Goal: Find contact information: Find contact information

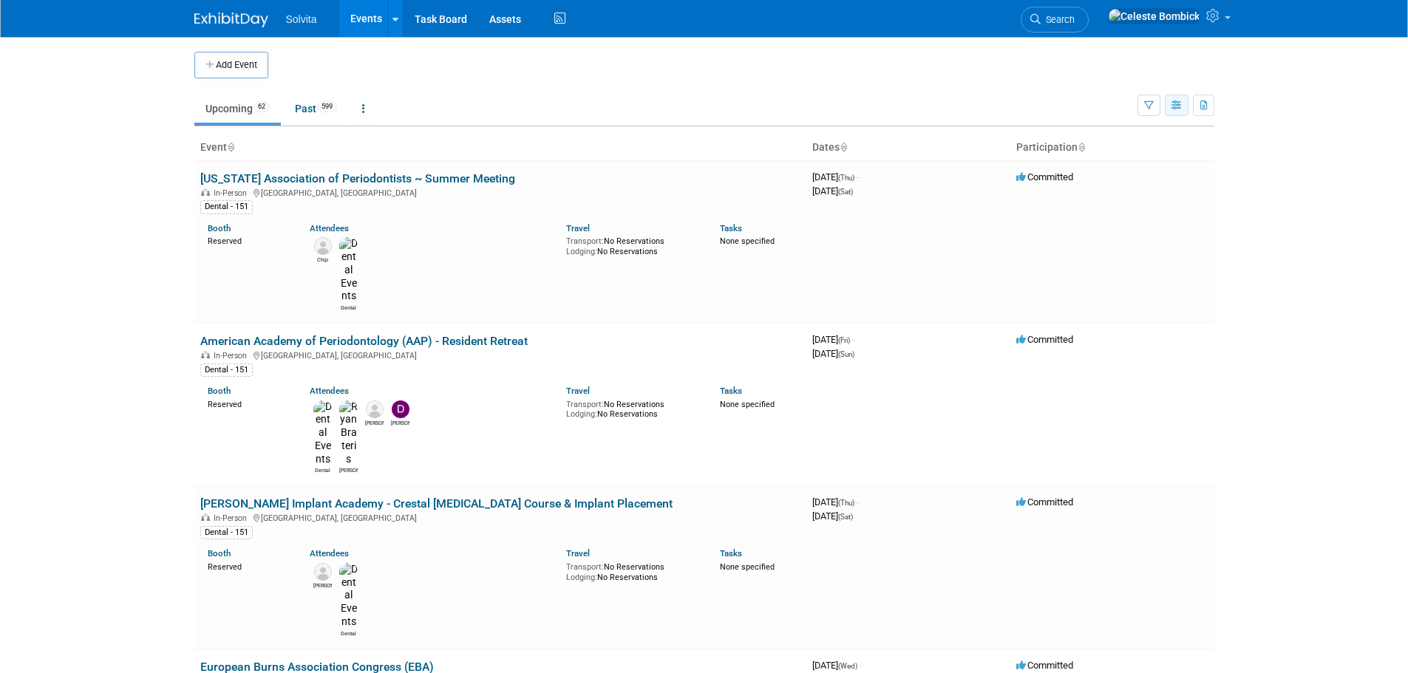
click at [1180, 106] on icon "button" at bounding box center [1176, 106] width 11 height 10
click at [1117, 205] on link "Calendar View" at bounding box center [1114, 202] width 124 height 21
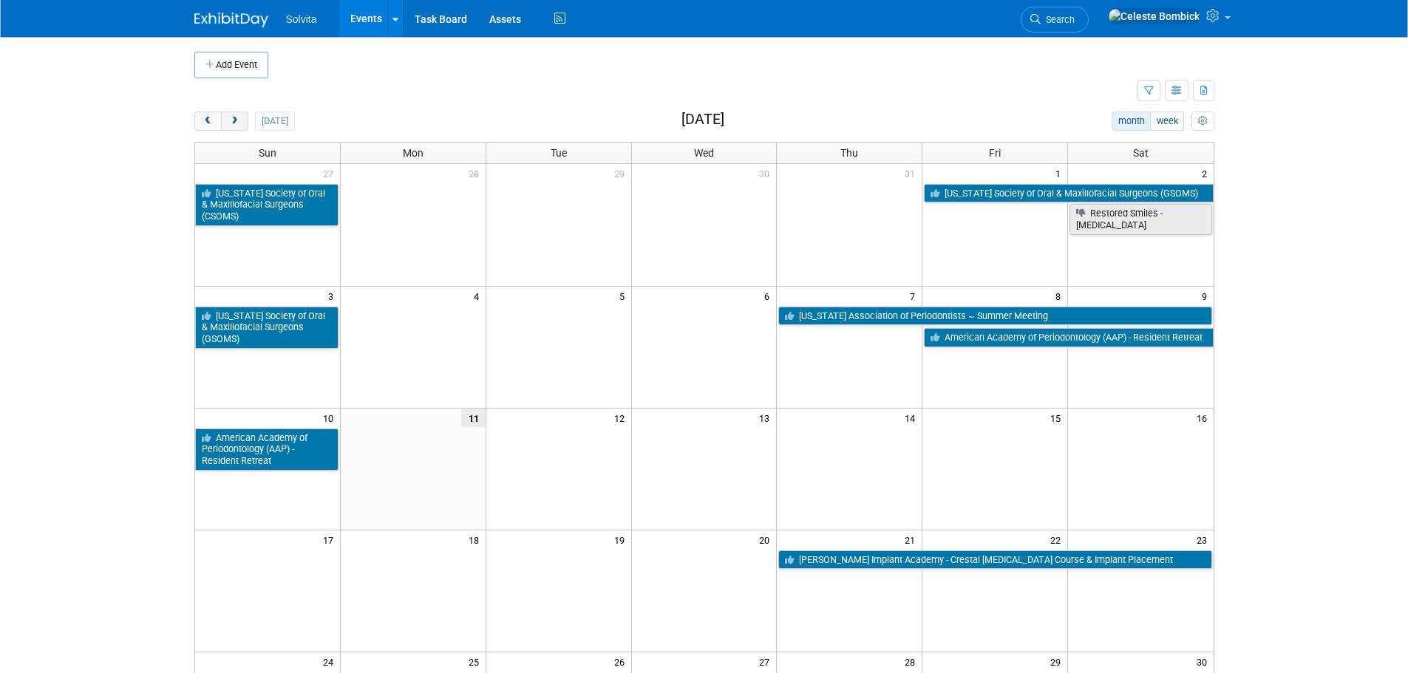
click at [221, 128] on button "next" at bounding box center [234, 121] width 27 height 19
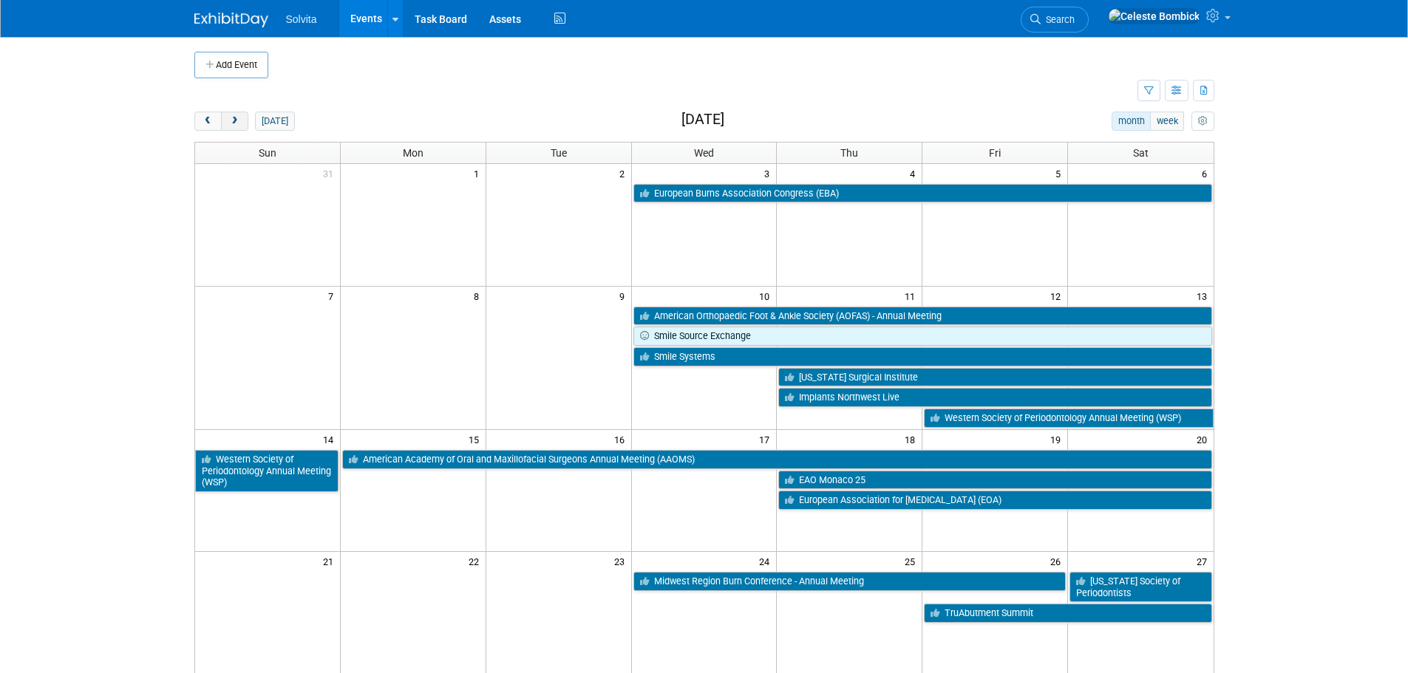
click at [229, 126] on span "next" at bounding box center [234, 122] width 11 height 10
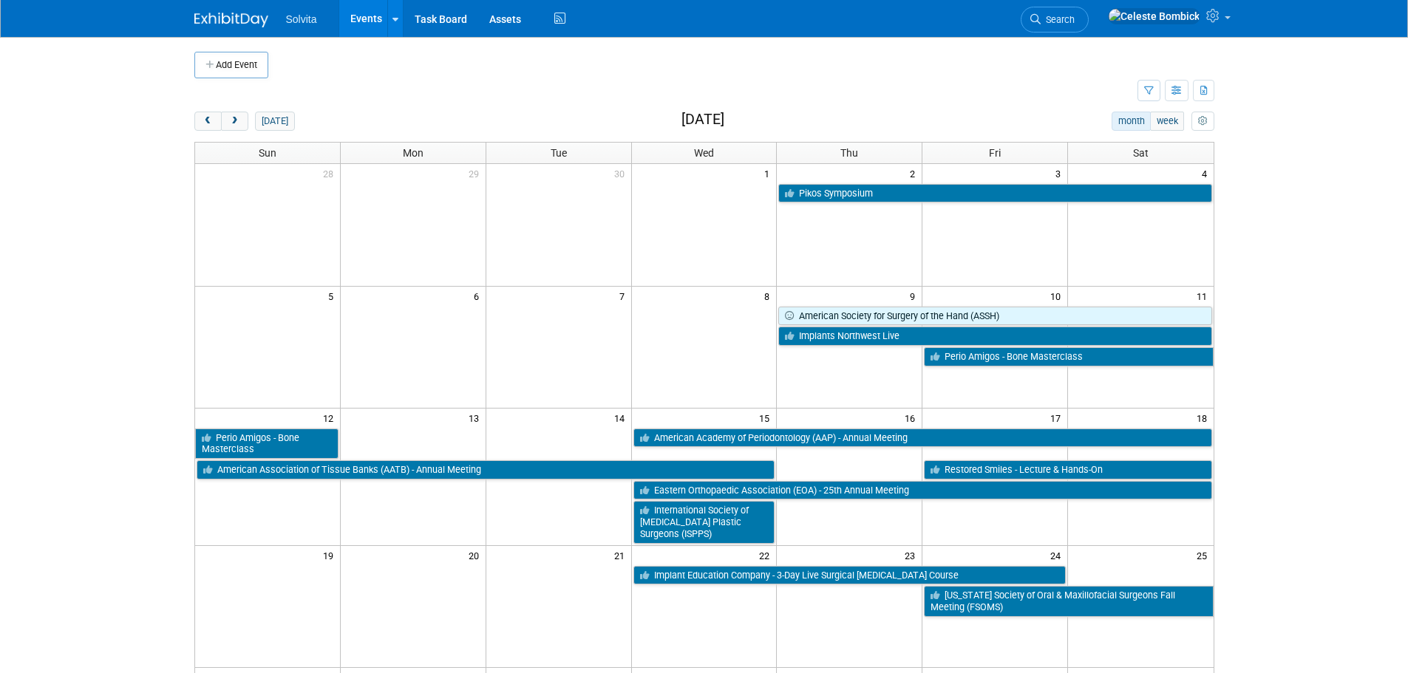
drag, startPoint x: 775, startPoint y: 184, endPoint x: 746, endPoint y: 326, distance: 144.9
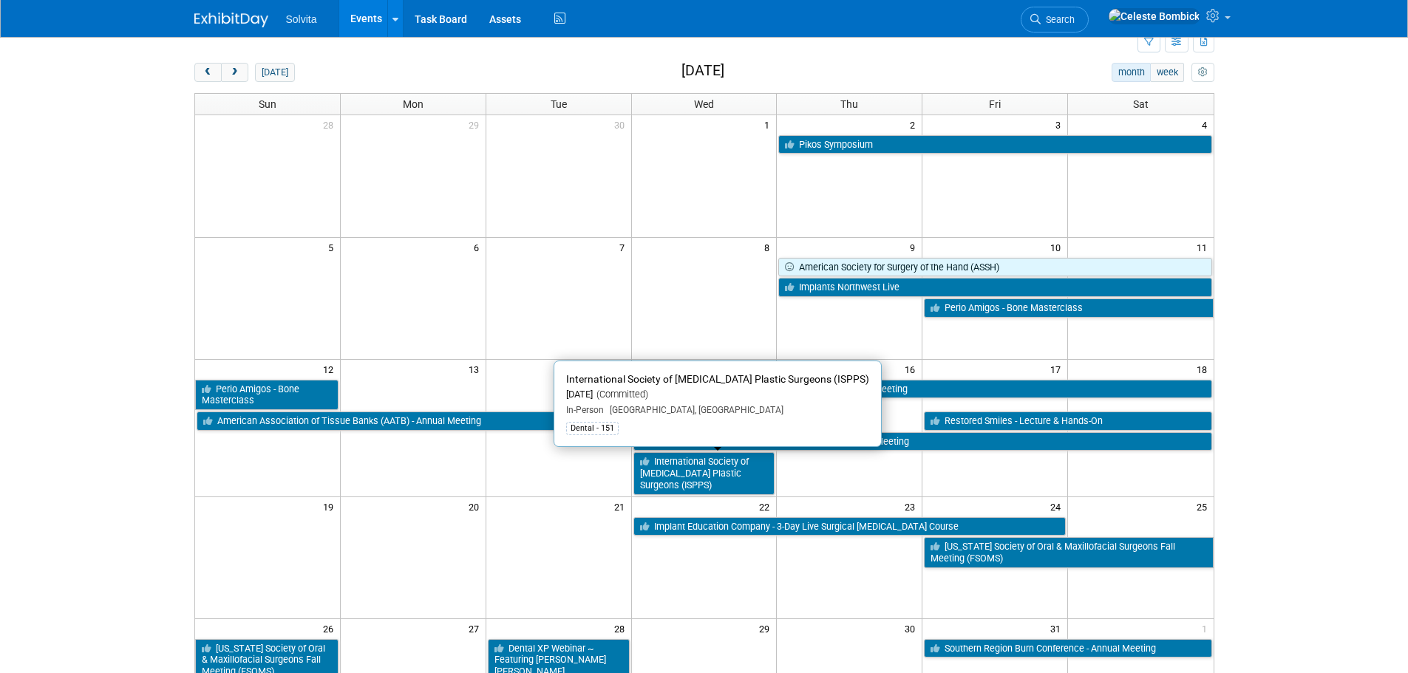
scroll to position [74, 0]
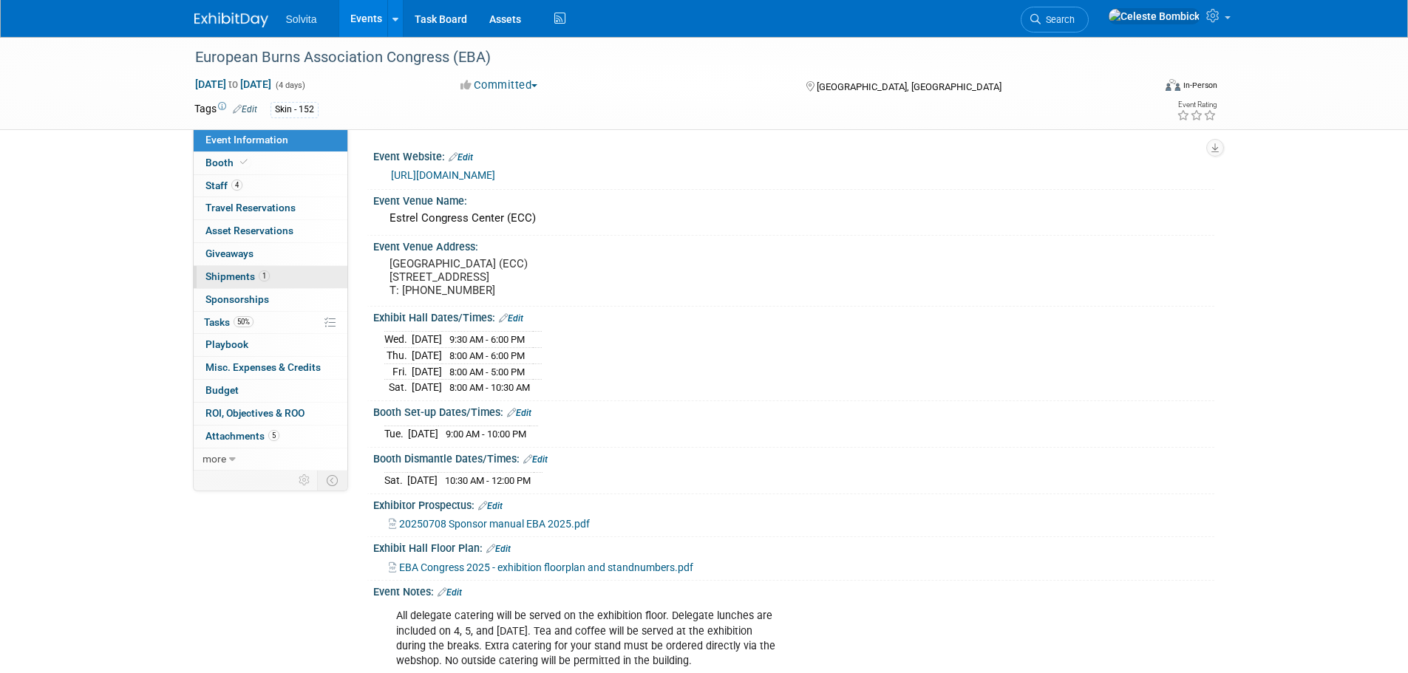
click at [259, 272] on span "1" at bounding box center [264, 275] width 11 height 11
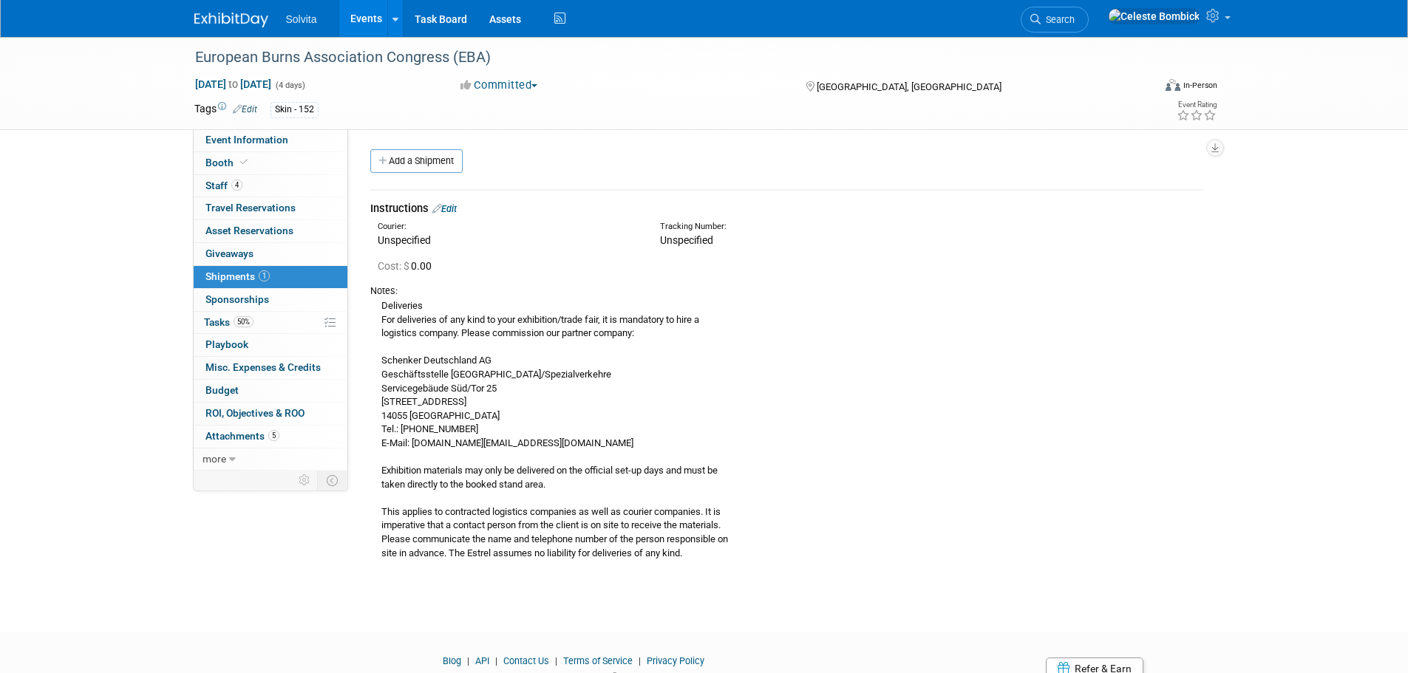
drag, startPoint x: 378, startPoint y: 310, endPoint x: 590, endPoint y: 446, distance: 251.6
click at [560, 441] on div "Deliveries For deliveries of any kind to your exhibition/trade fair, it is mand…" at bounding box center [786, 429] width 833 height 262
click at [599, 446] on div "Deliveries For deliveries of any kind to your exhibition/trade fair, it is mand…" at bounding box center [786, 429] width 833 height 262
drag, startPoint x: 412, startPoint y: 443, endPoint x: 599, endPoint y: 444, distance: 186.2
click at [599, 444] on div "Deliveries For deliveries of any kind to your exhibition/trade fair, it is mand…" at bounding box center [786, 429] width 833 height 262
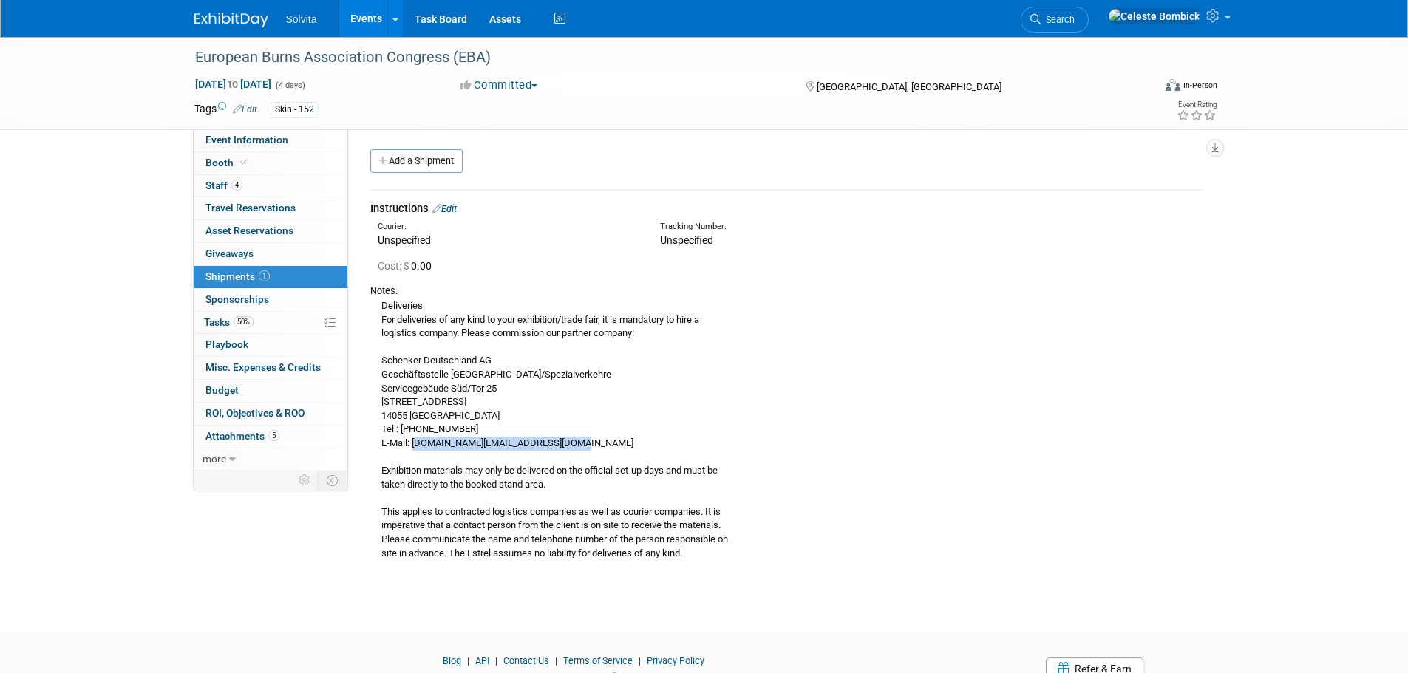
copy div "[DOMAIN_NAME][EMAIL_ADDRESS][DOMAIN_NAME]"
click at [239, 15] on img at bounding box center [231, 20] width 74 height 15
